Goal: Task Accomplishment & Management: Use online tool/utility

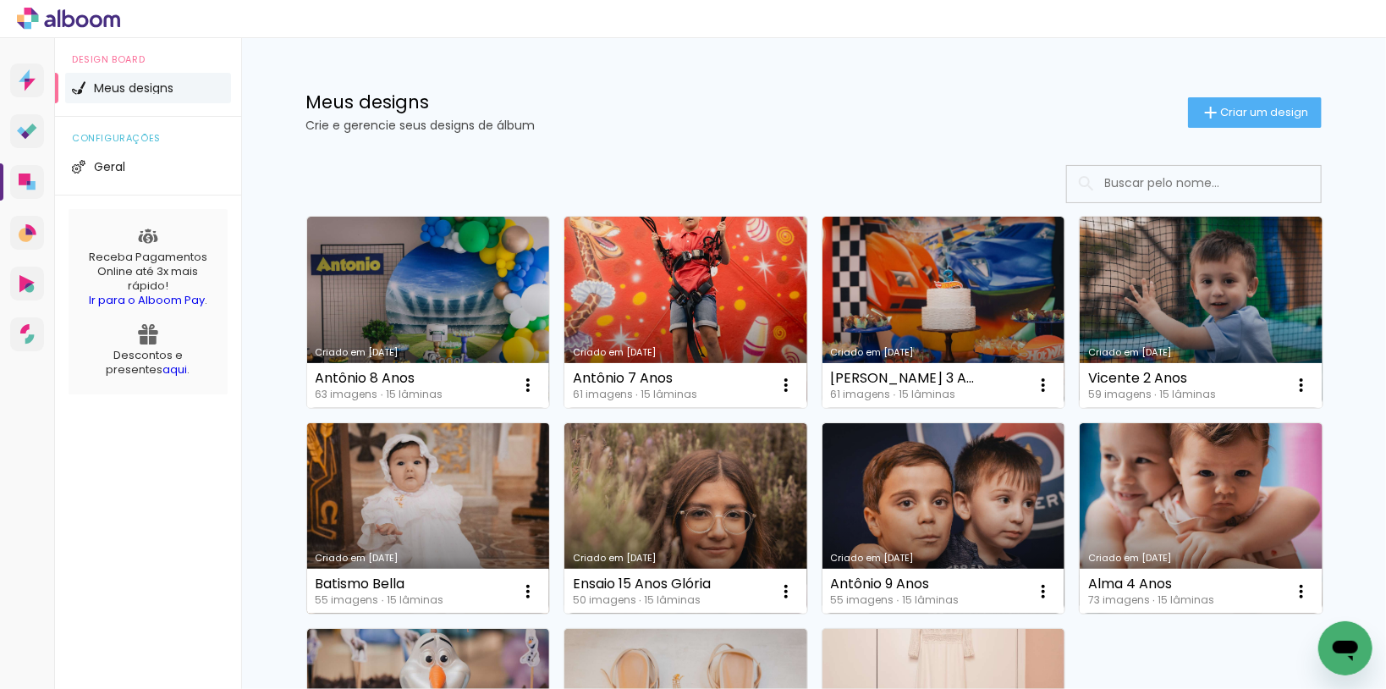
click at [437, 491] on link "Criado em [DATE]" at bounding box center [428, 518] width 243 height 191
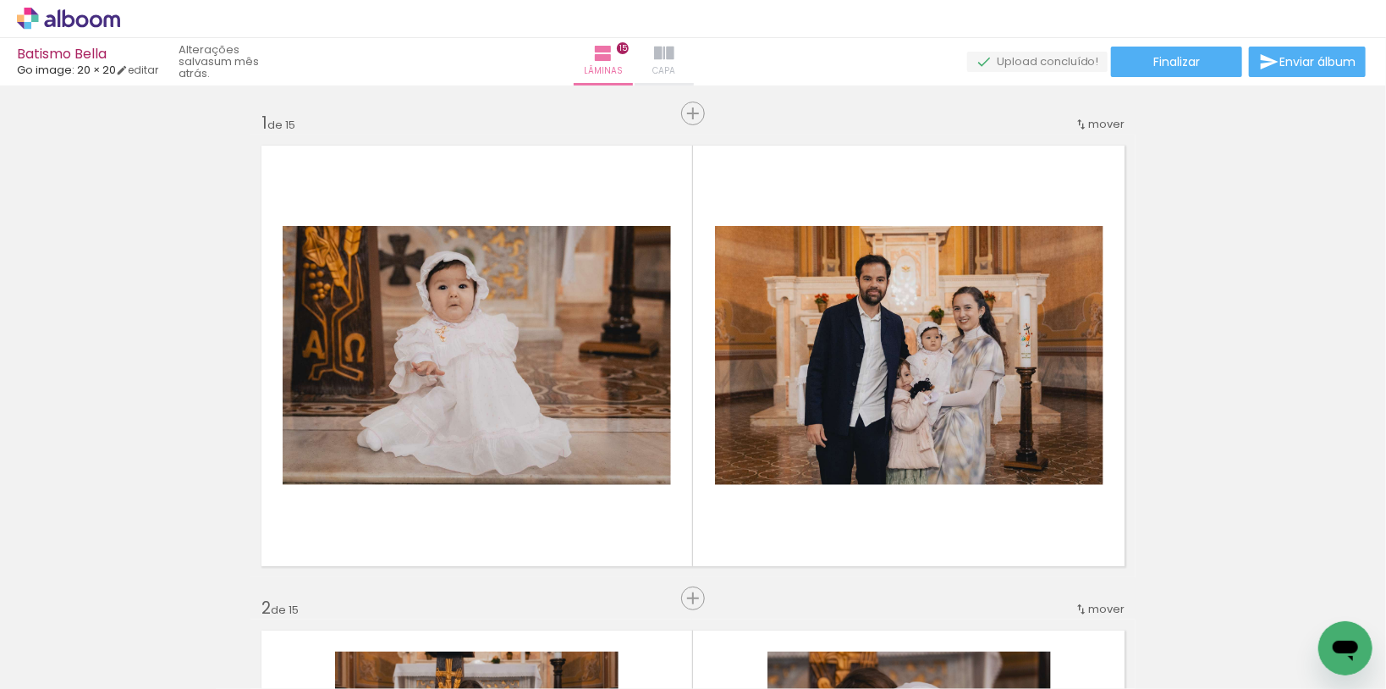
click at [694, 61] on paper-button "Capa" at bounding box center [663, 61] width 59 height 47
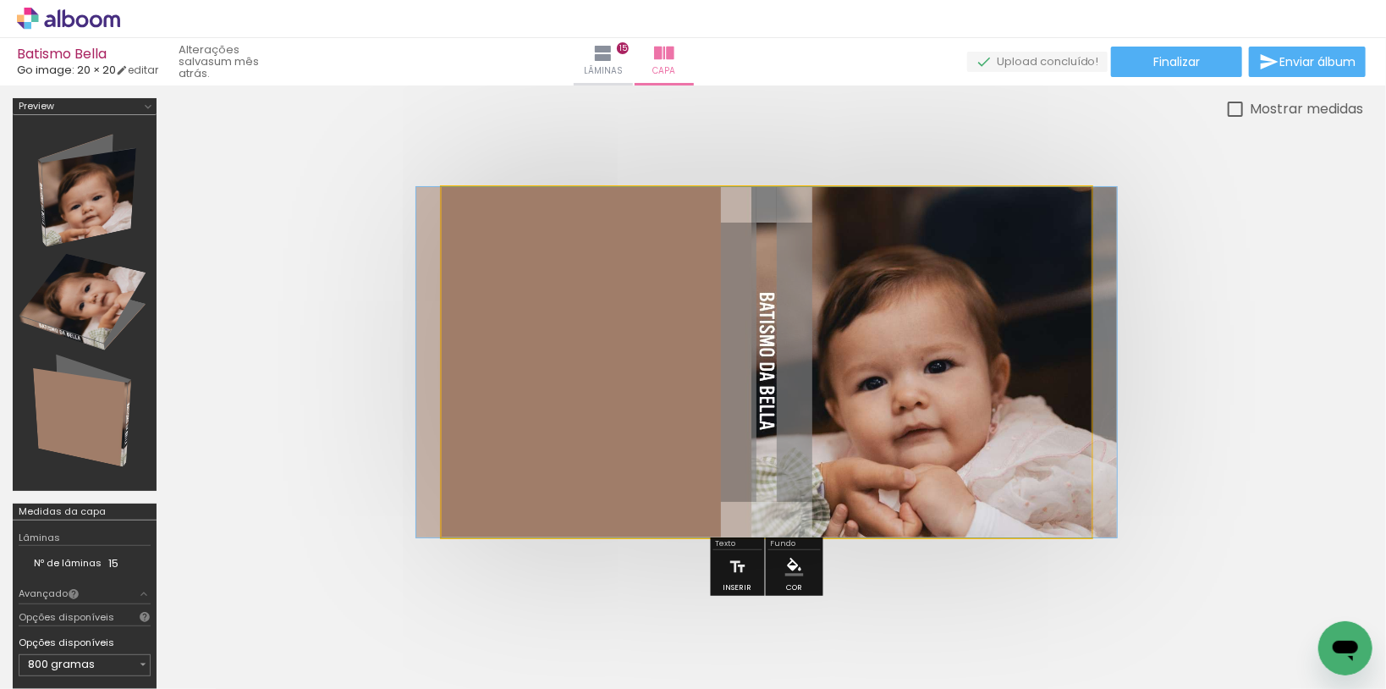
click at [937, 362] on quentale-photo at bounding box center [767, 362] width 650 height 350
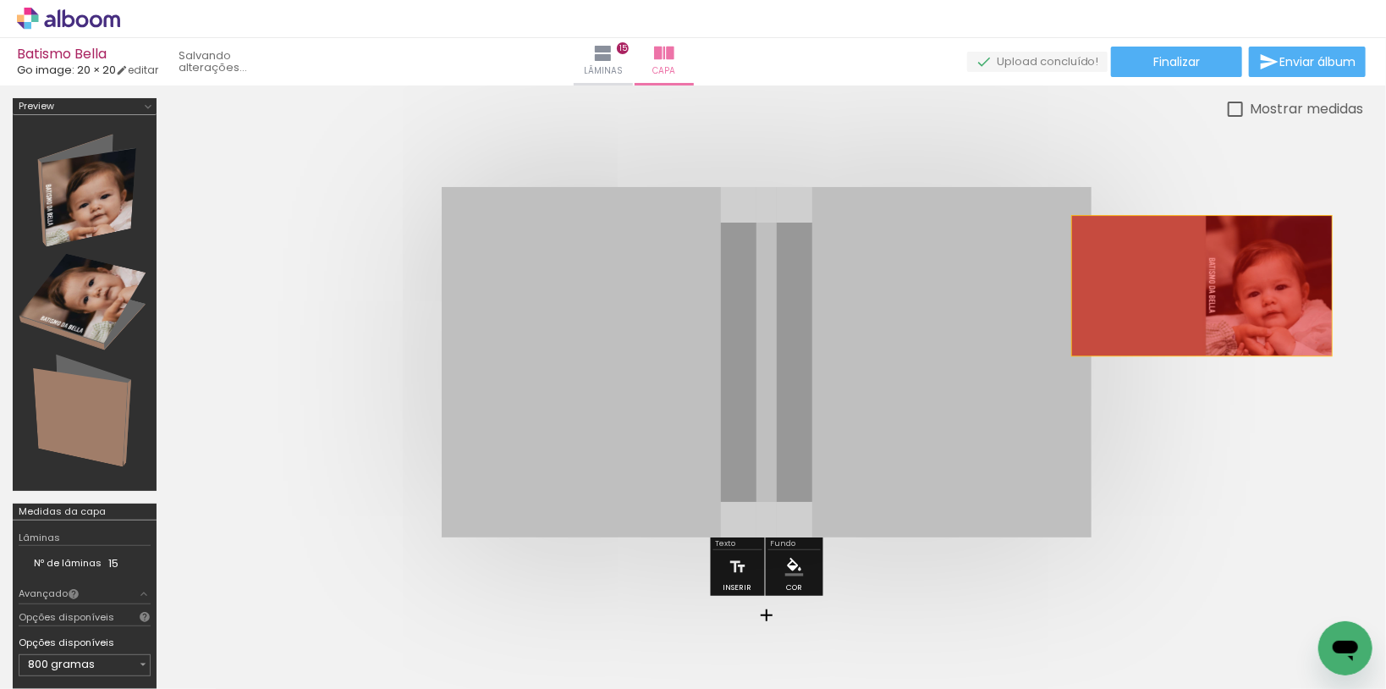
drag, startPoint x: 937, startPoint y: 362, endPoint x: 1201, endPoint y: 285, distance: 274.9
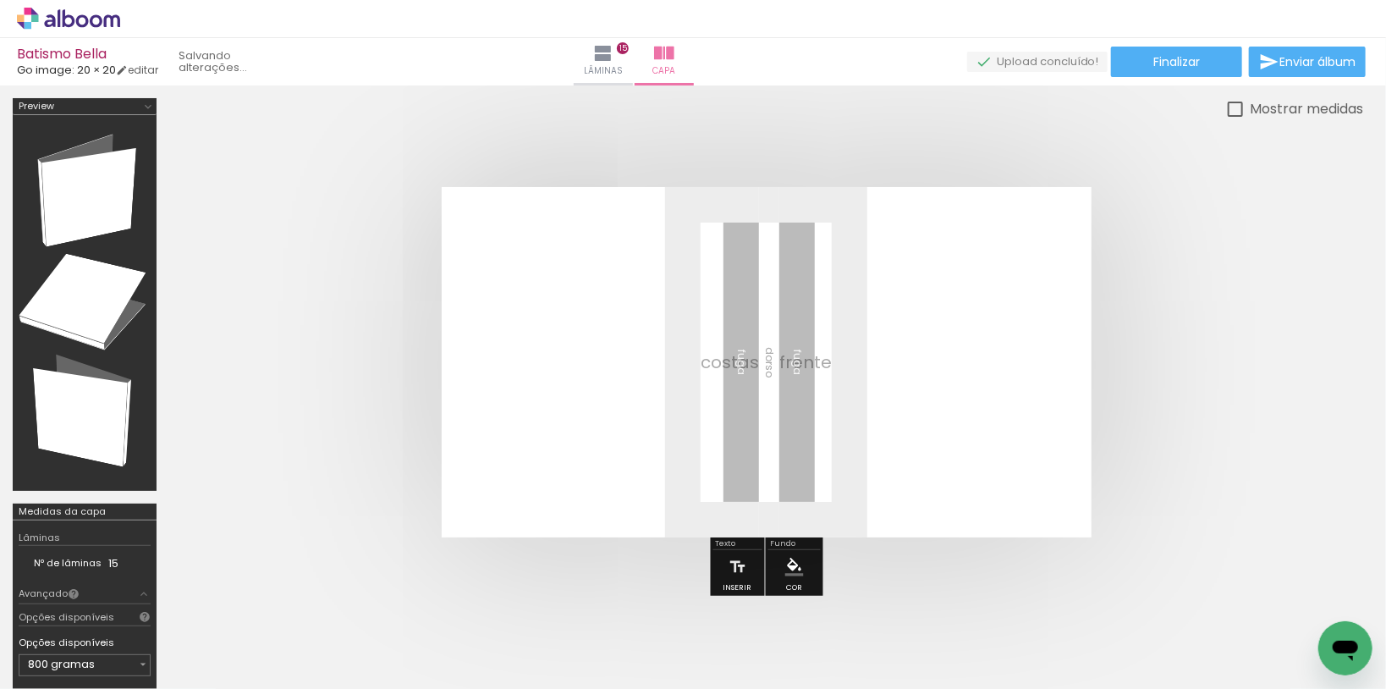
scroll to position [0, 3968]
click at [1299, 627] on div at bounding box center [1318, 632] width 84 height 42
click at [1282, 597] on iron-icon at bounding box center [1280, 598] width 18 height 18
click at [0, 0] on span "Adicionar Fotos" at bounding box center [0, 0] width 0 height 0
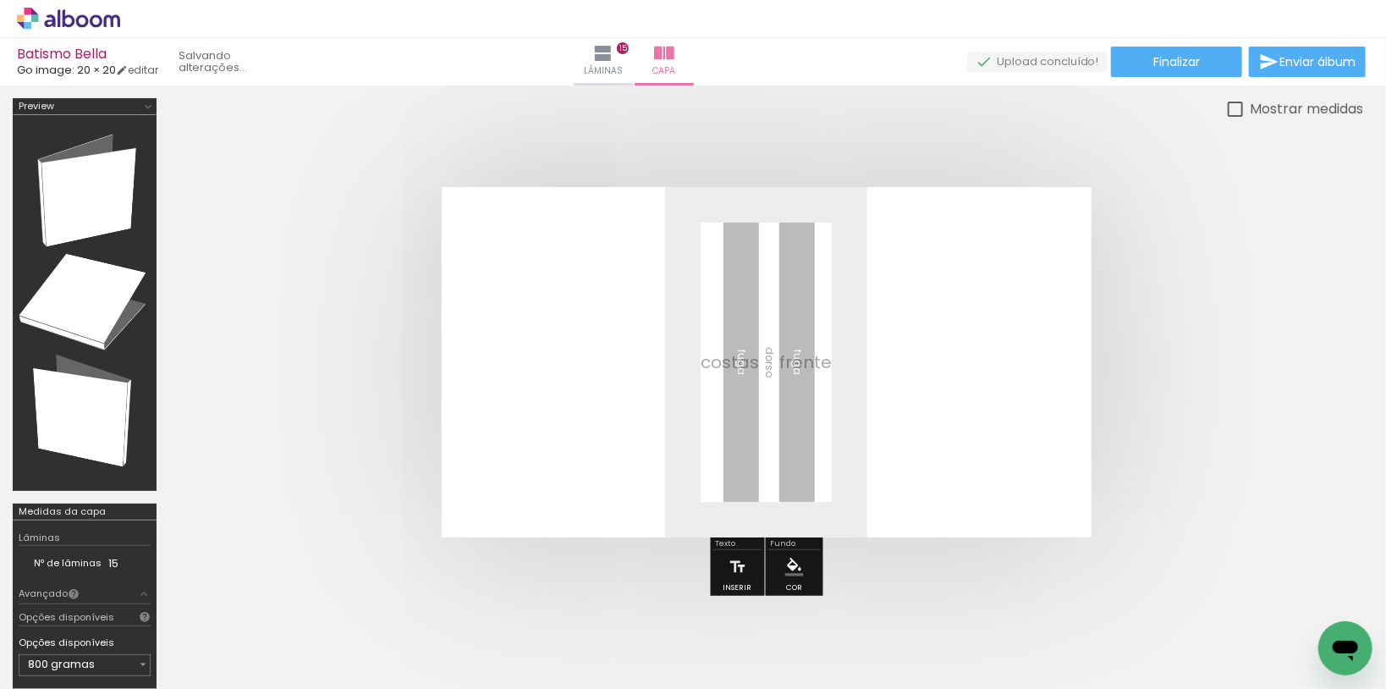
click at [0, 0] on input "file" at bounding box center [0, 0] width 0 height 0
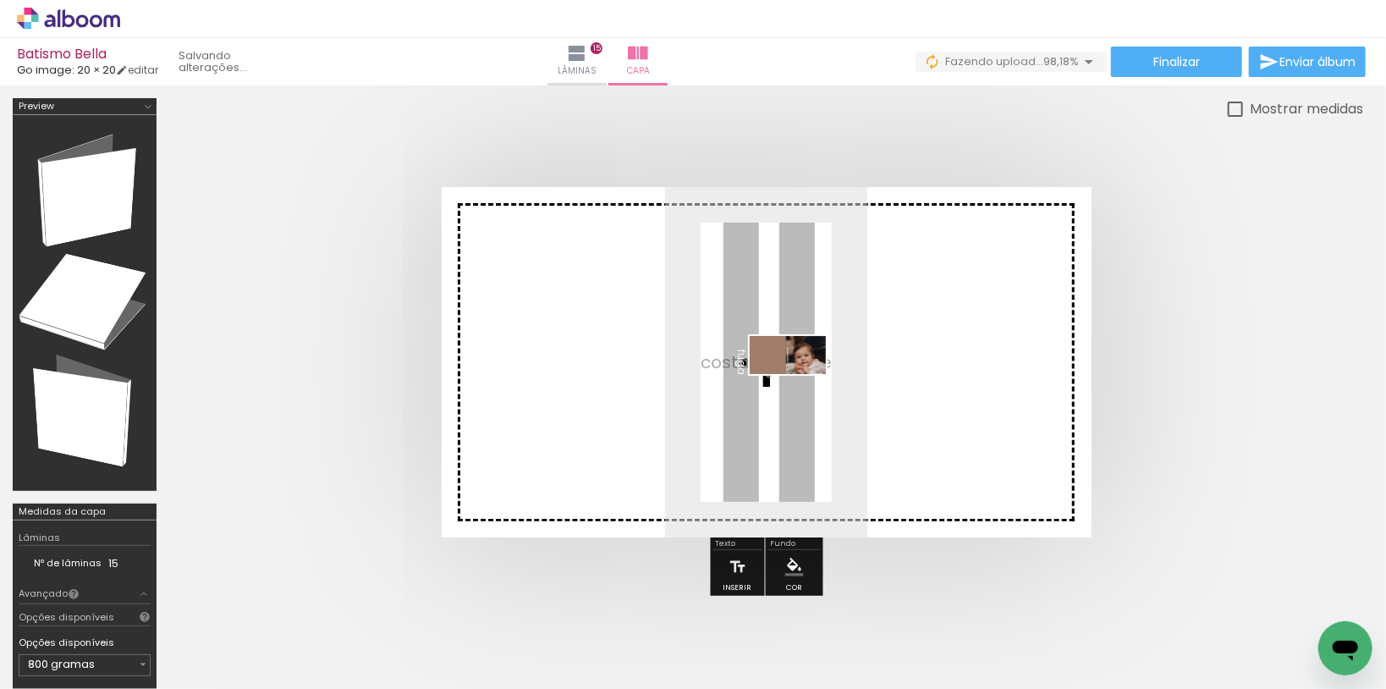
drag, startPoint x: 1304, startPoint y: 639, endPoint x: 800, endPoint y: 387, distance: 562.9
click at [800, 387] on quentale-workspace at bounding box center [693, 344] width 1386 height 689
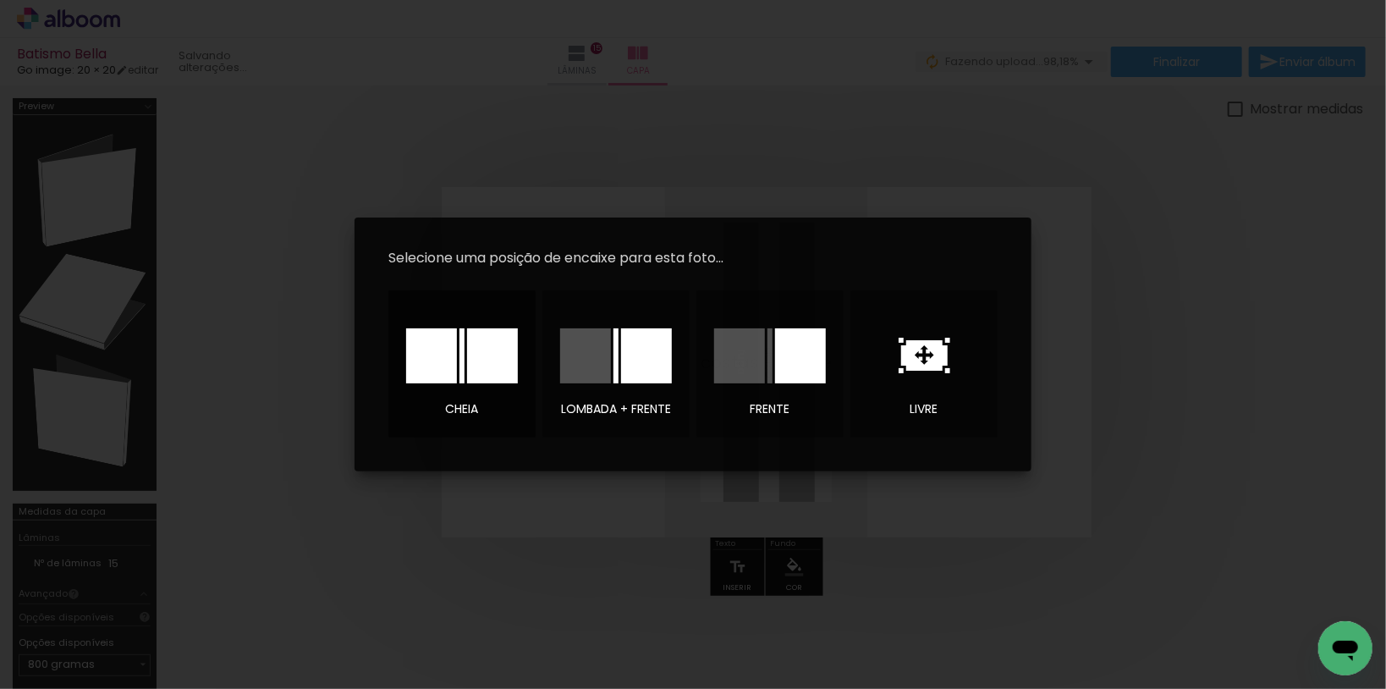
click at [0, 0] on div at bounding box center [0, 0] width 0 height 0
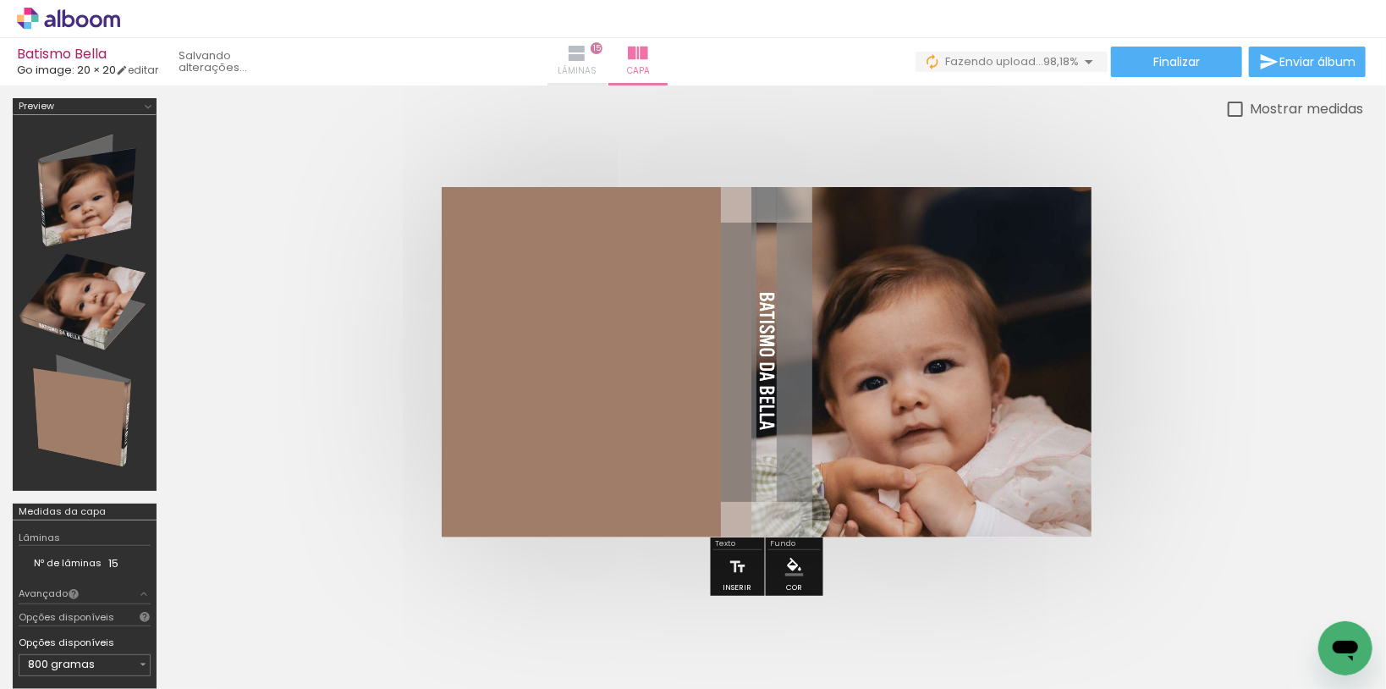
click at [596, 63] on span "Lâminas" at bounding box center [576, 70] width 39 height 15
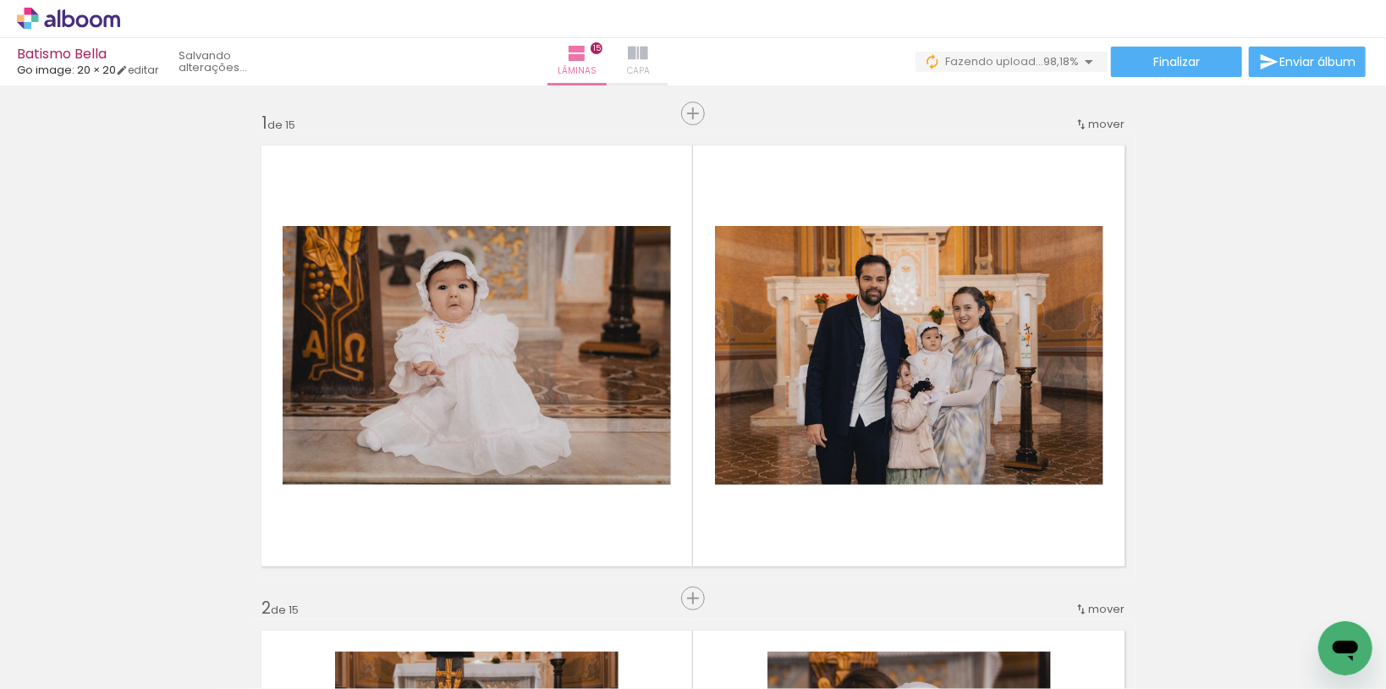
click at [650, 65] on span "Capa" at bounding box center [638, 70] width 23 height 15
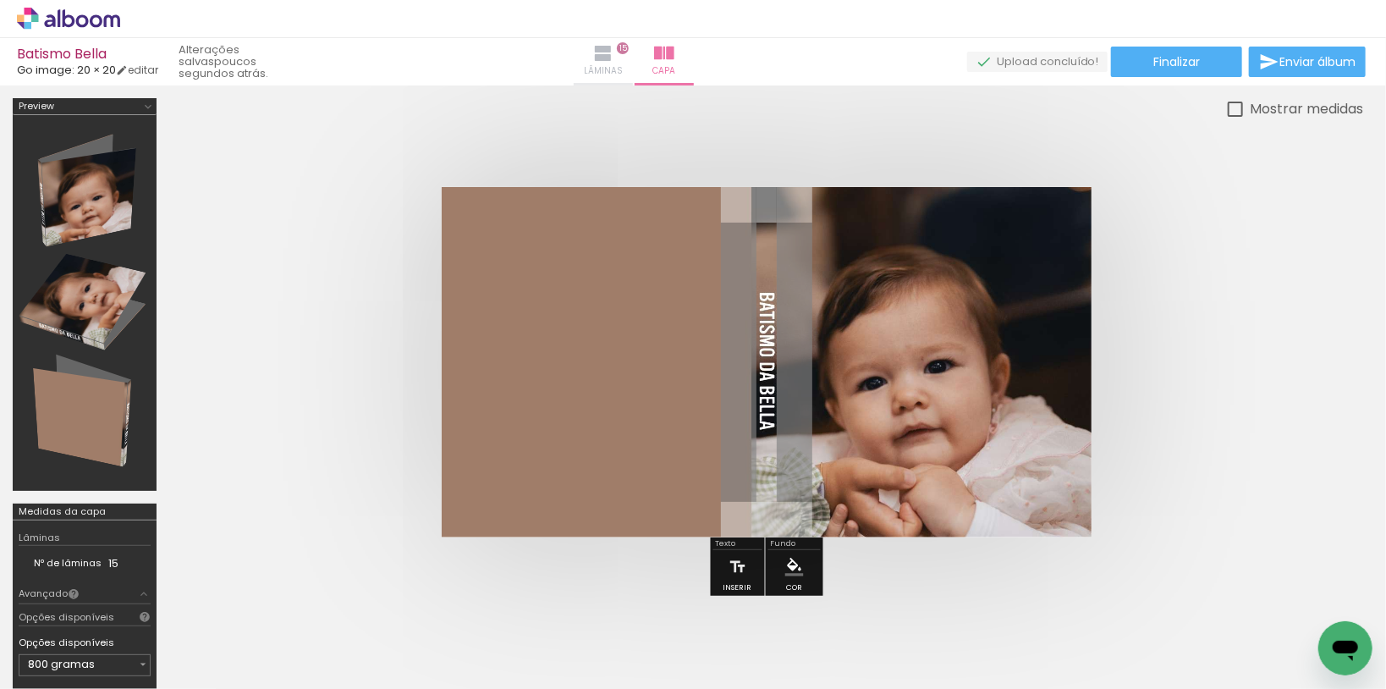
click at [613, 58] on iron-icon at bounding box center [603, 53] width 20 height 20
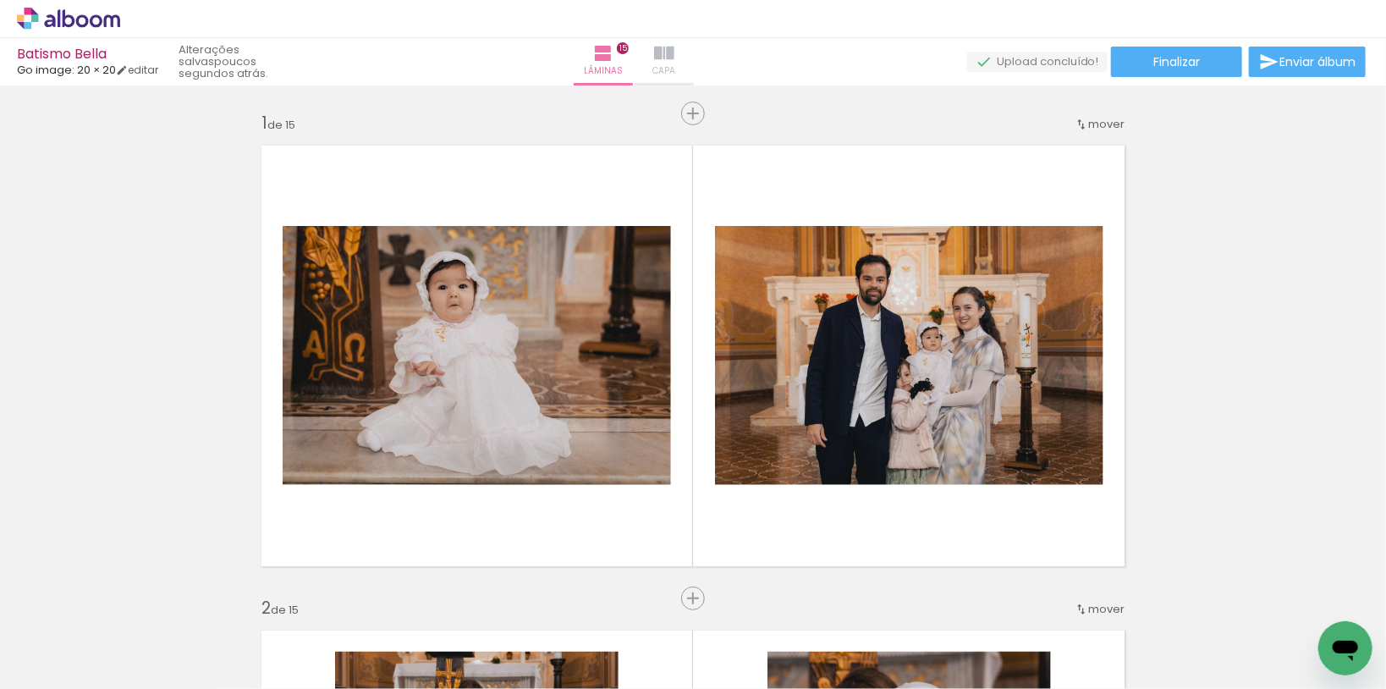
click at [694, 58] on paper-button "Capa" at bounding box center [663, 61] width 59 height 47
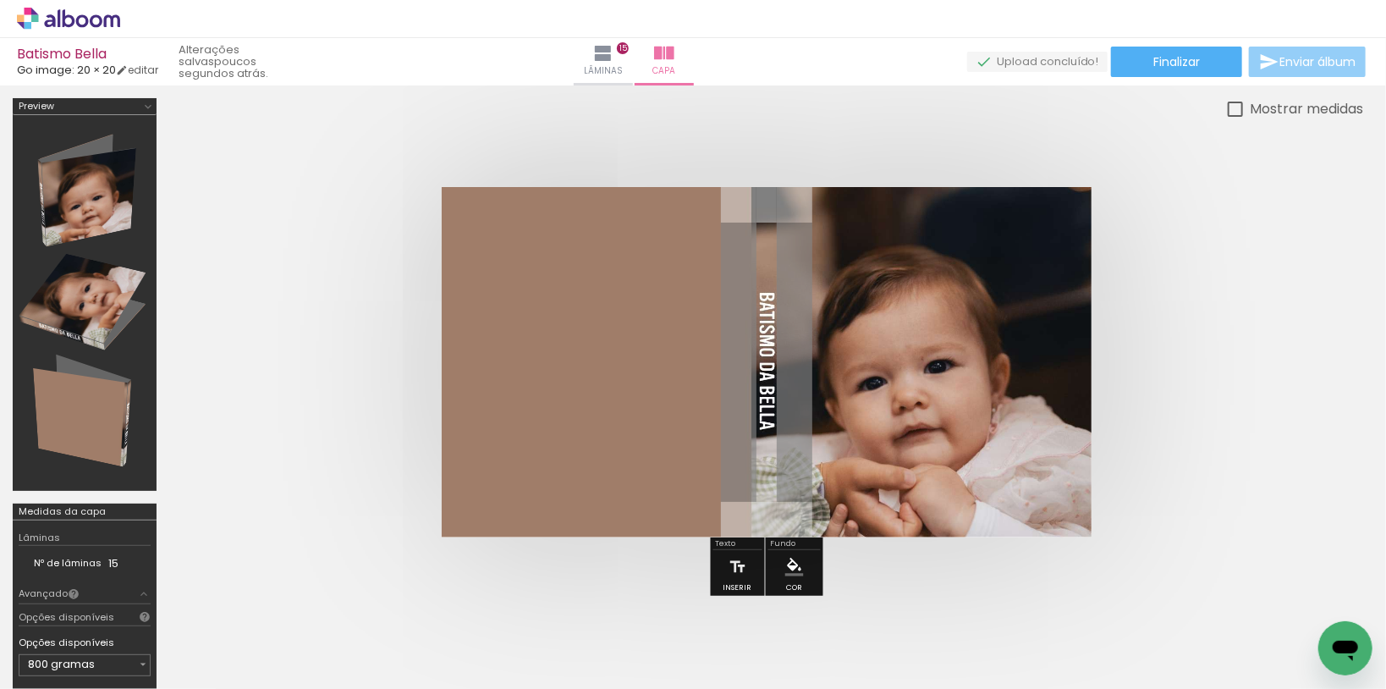
click at [1300, 66] on span "Enviar álbum" at bounding box center [1317, 62] width 76 height 12
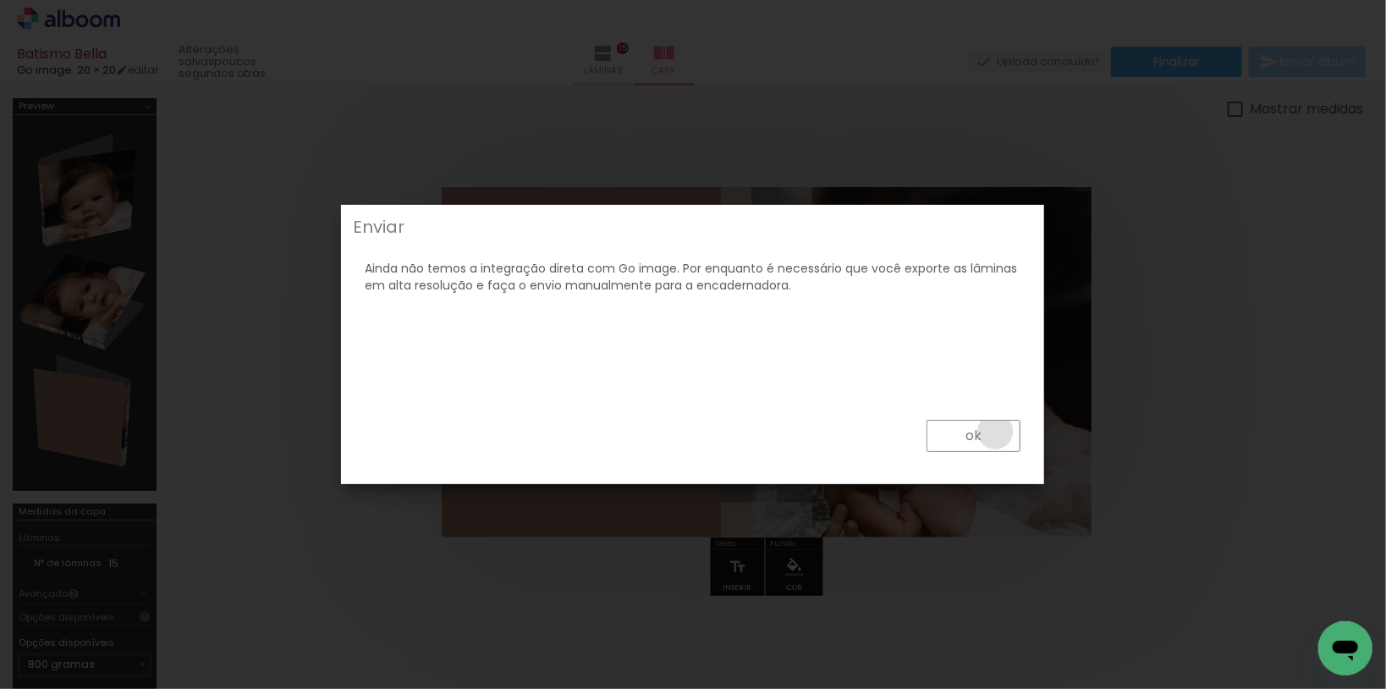
click at [0, 0] on paper-button "ok" at bounding box center [0, 0] width 0 height 0
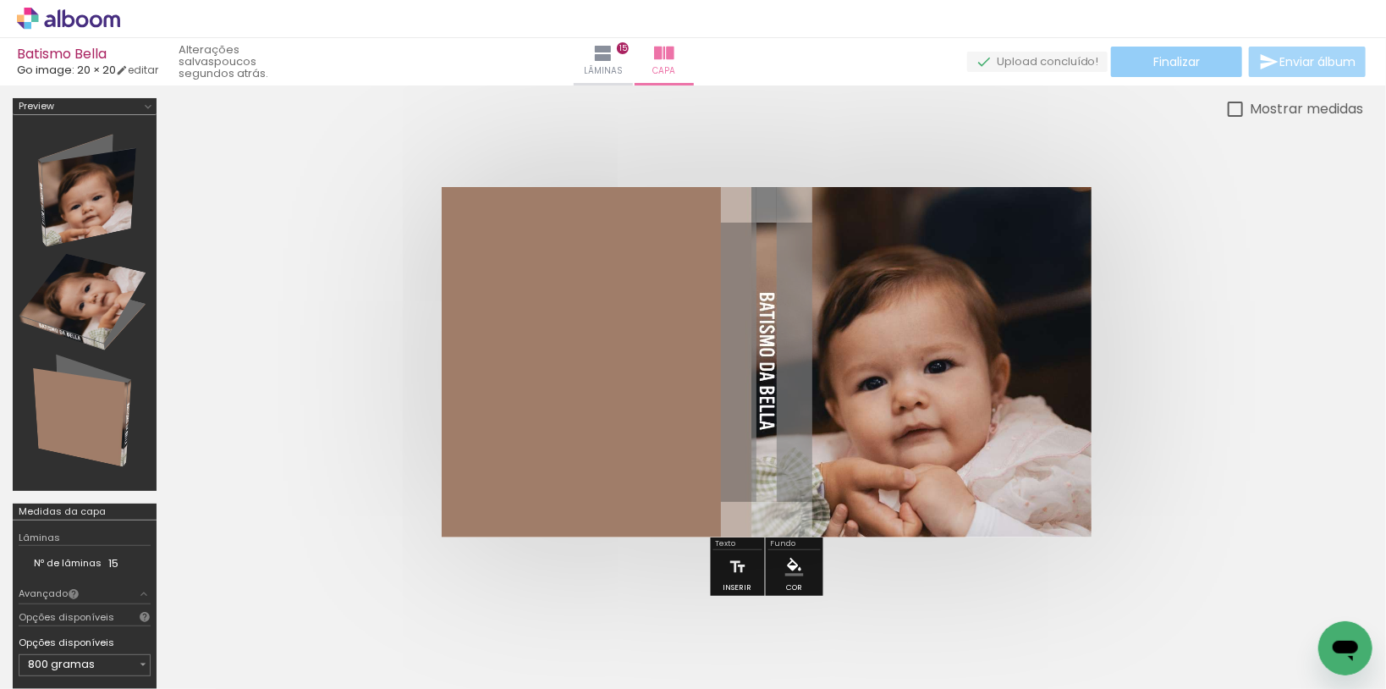
click at [1197, 62] on paper-button "Finalizar" at bounding box center [1176, 62] width 131 height 30
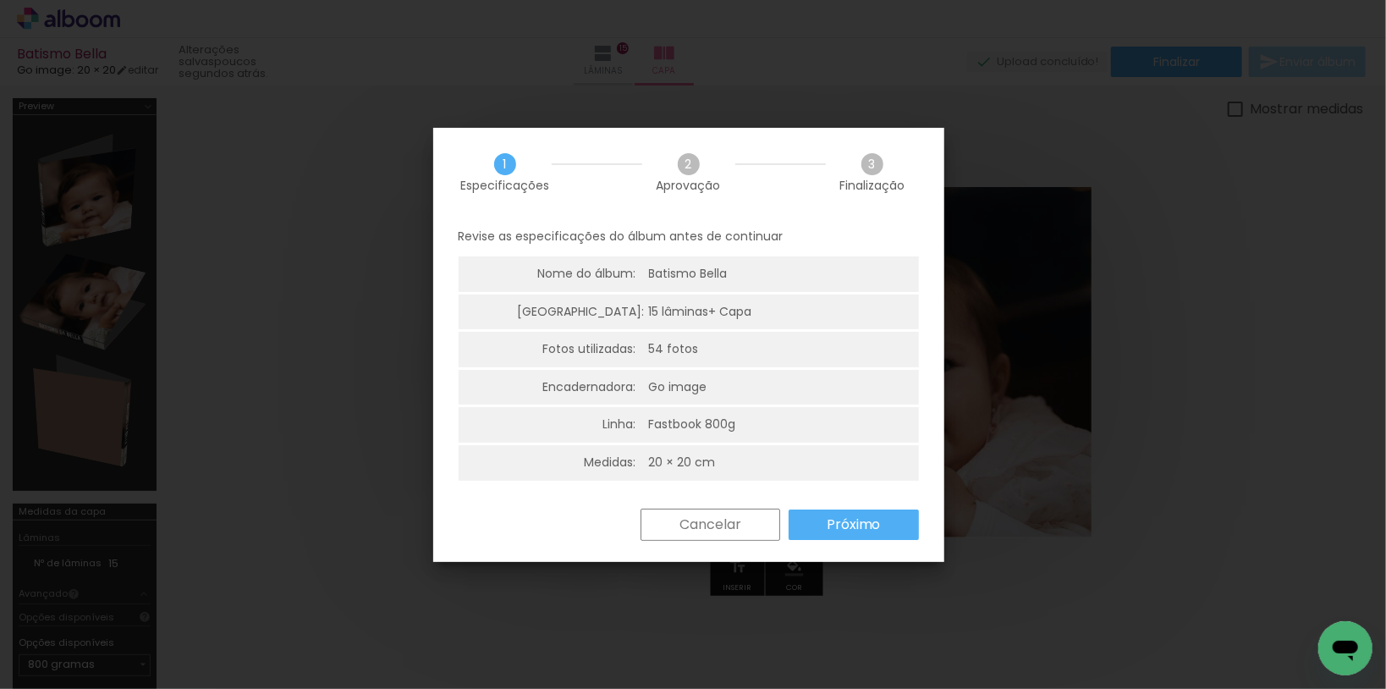
click at [0, 0] on slot "Próximo" at bounding box center [0, 0] width 0 height 0
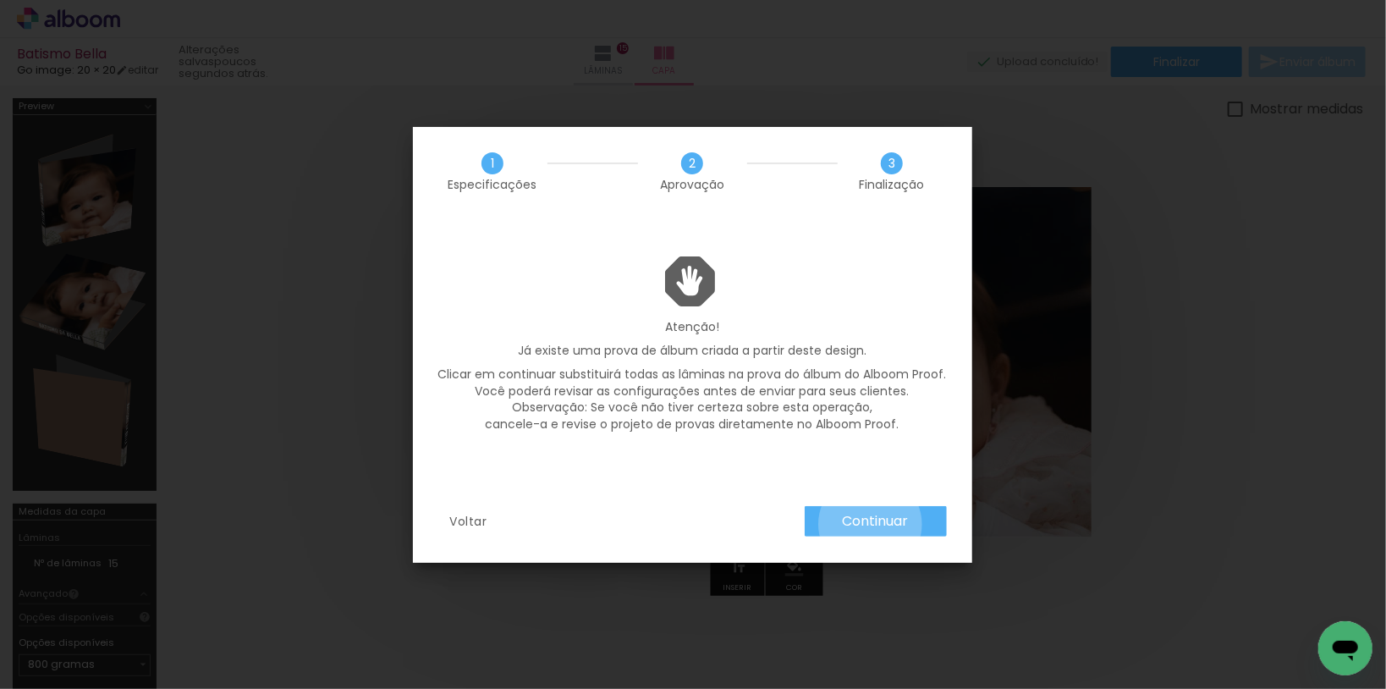
click at [0, 0] on slot "Continuar" at bounding box center [0, 0] width 0 height 0
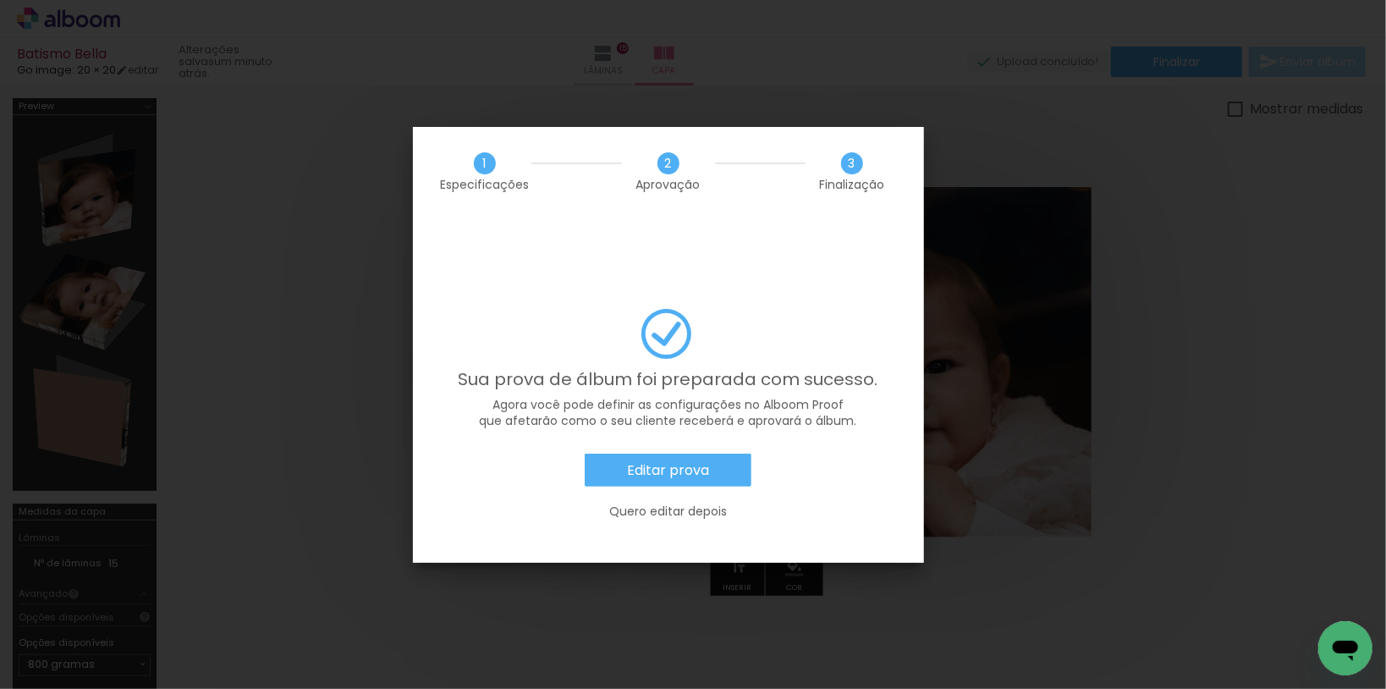
click at [0, 0] on slot "Editar prova" at bounding box center [0, 0] width 0 height 0
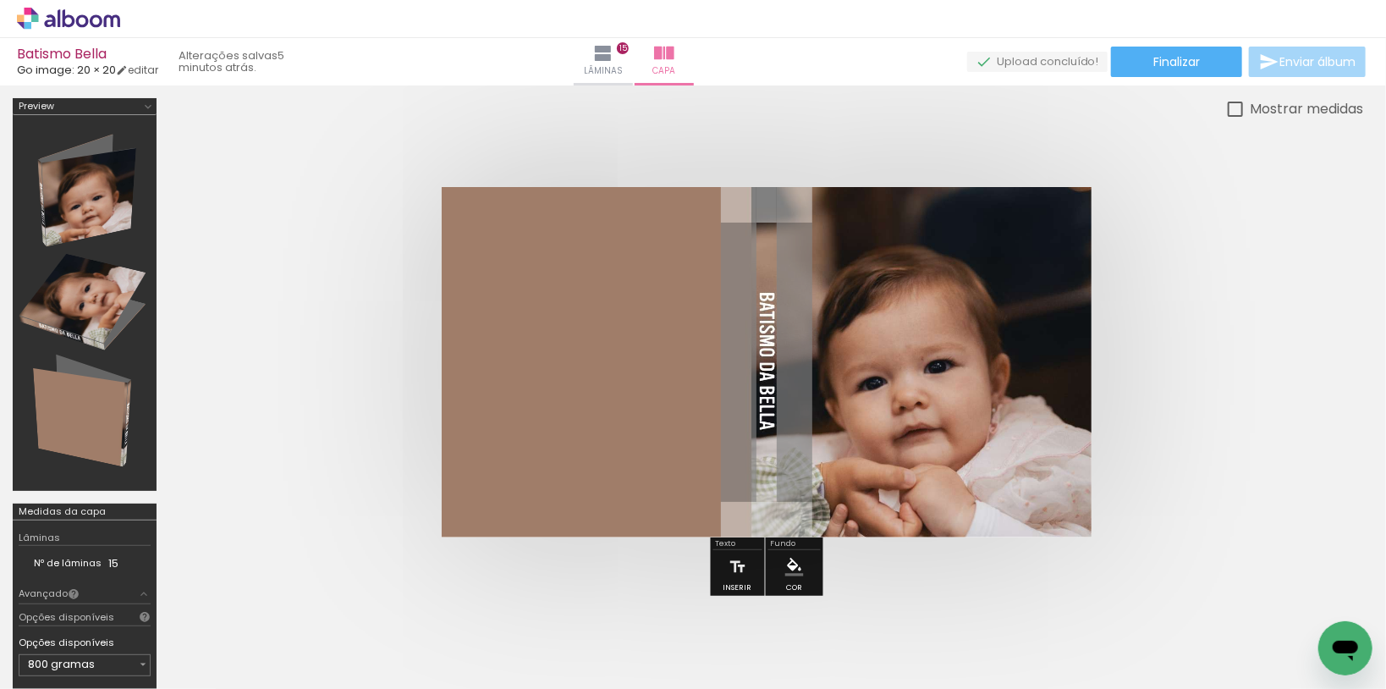
scroll to position [0, 3968]
